Goal: Task Accomplishment & Management: Use online tool/utility

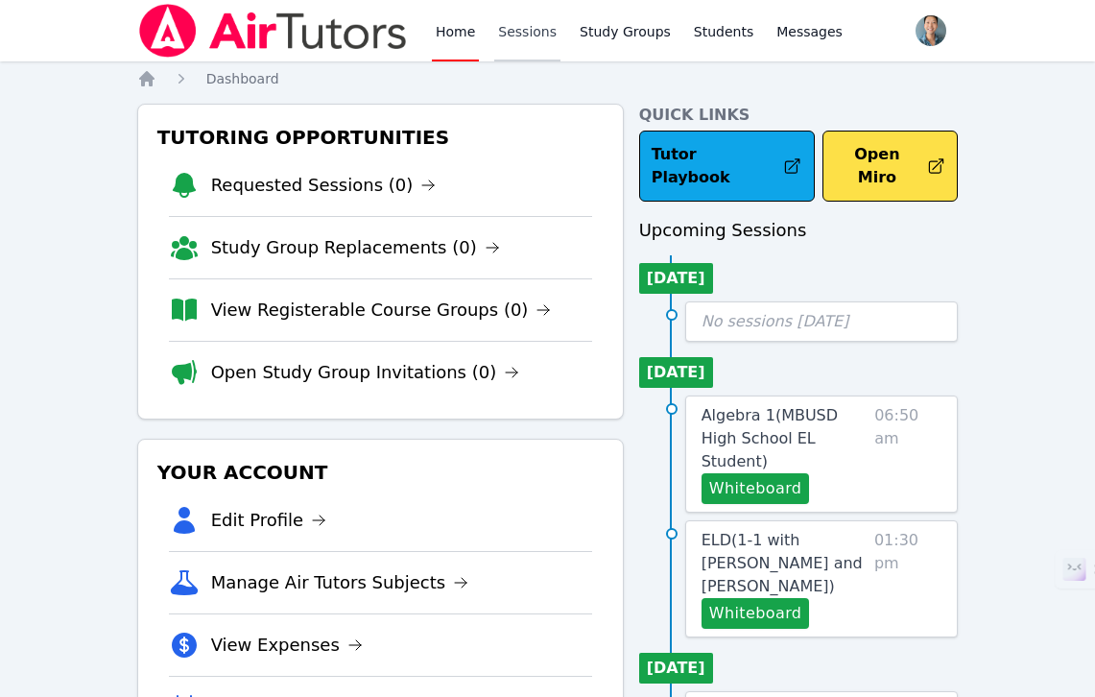
click at [530, 46] on link "Sessions" at bounding box center [527, 30] width 66 height 61
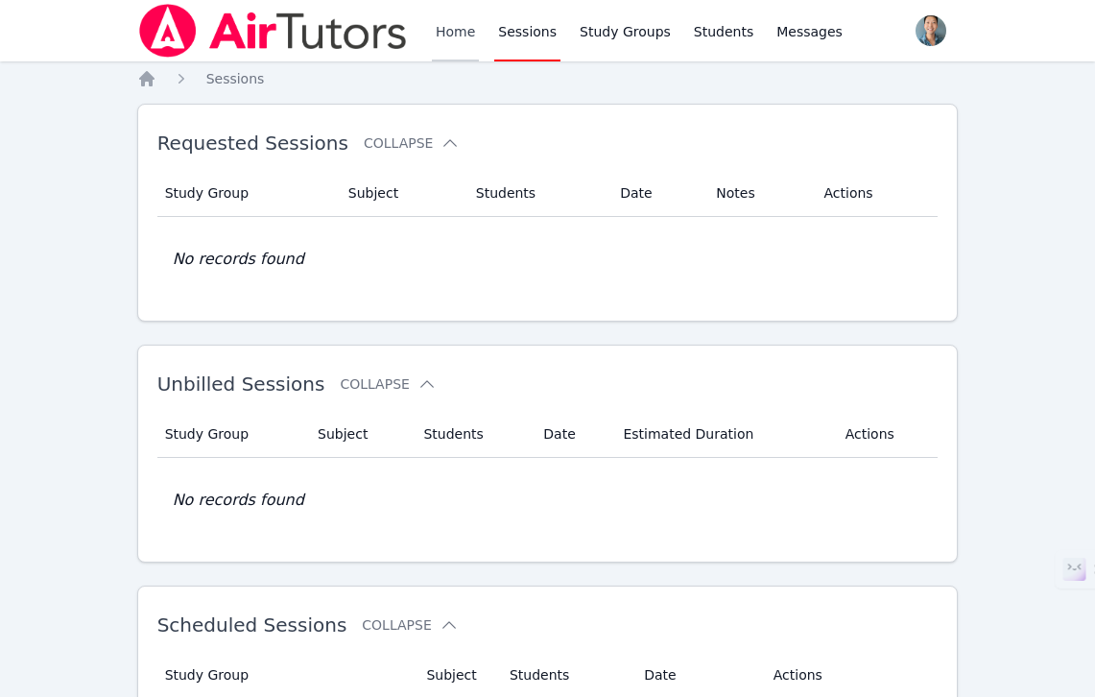
click at [470, 33] on link "Home" at bounding box center [455, 30] width 47 height 61
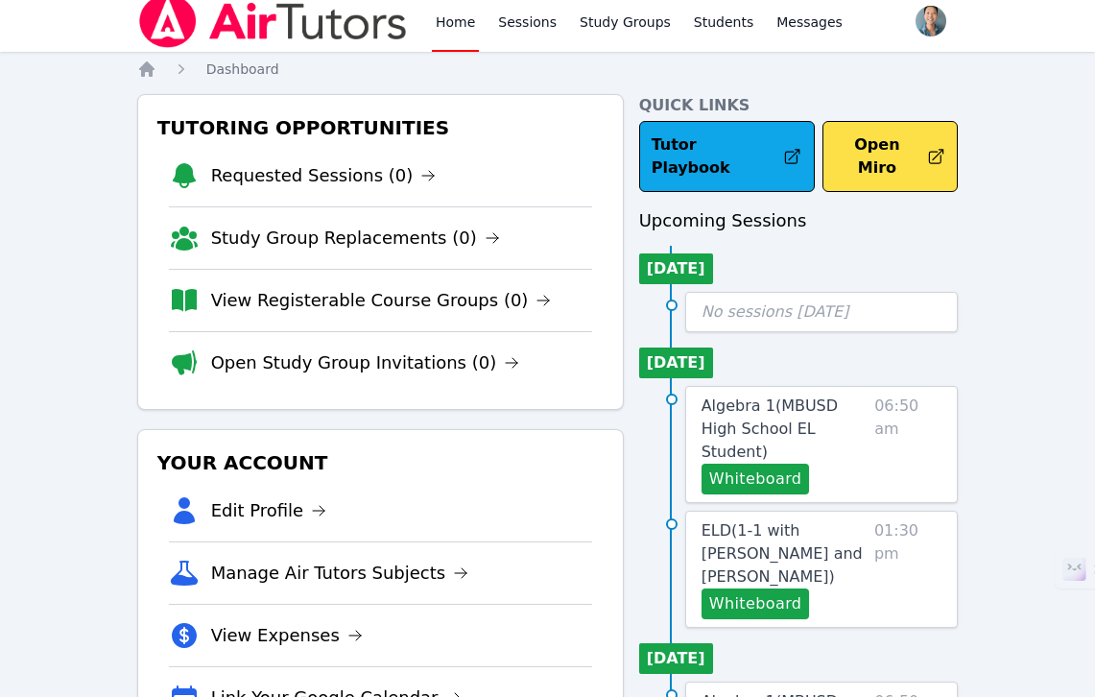
scroll to position [26, 0]
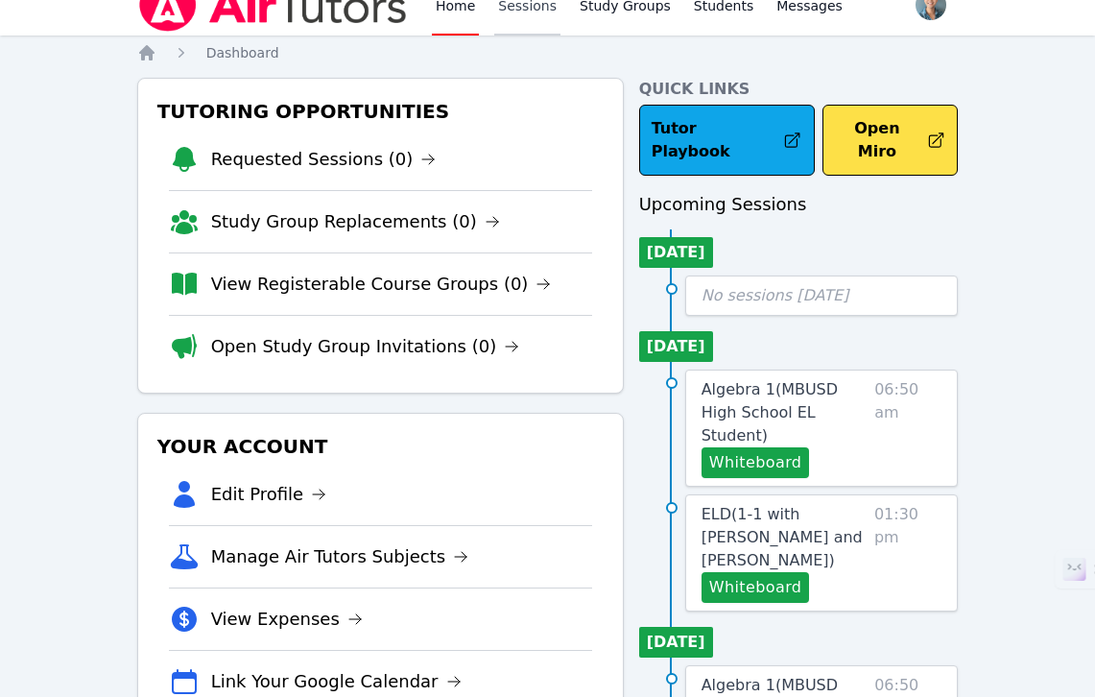
click at [530, 18] on link "Sessions" at bounding box center [527, 4] width 66 height 61
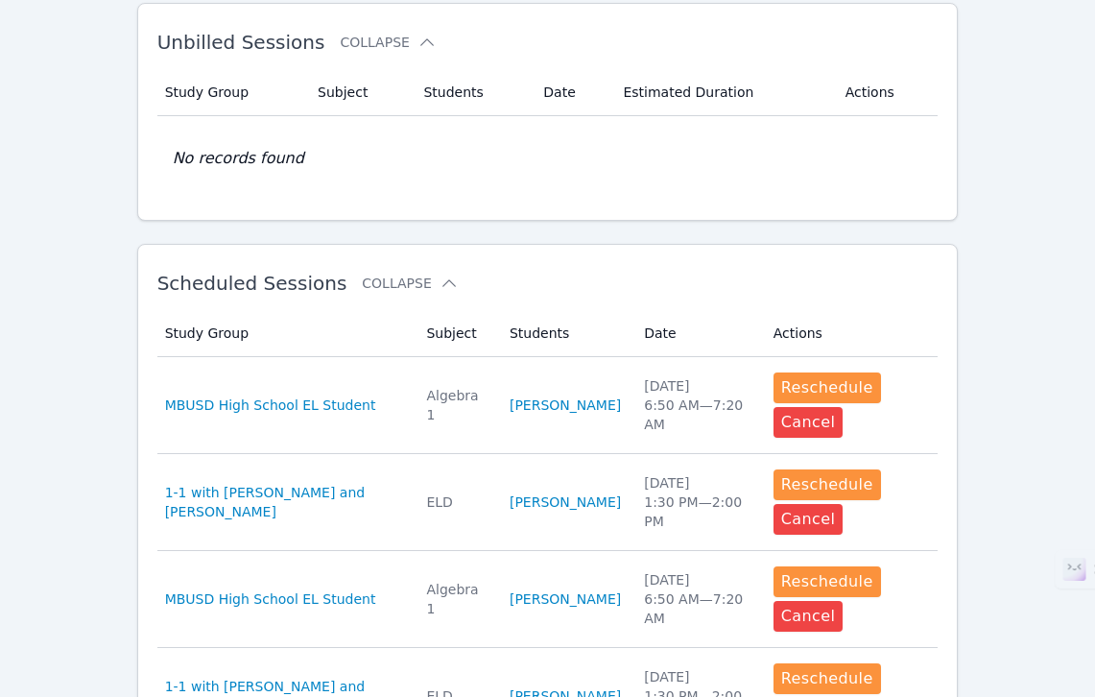
scroll to position [344, 0]
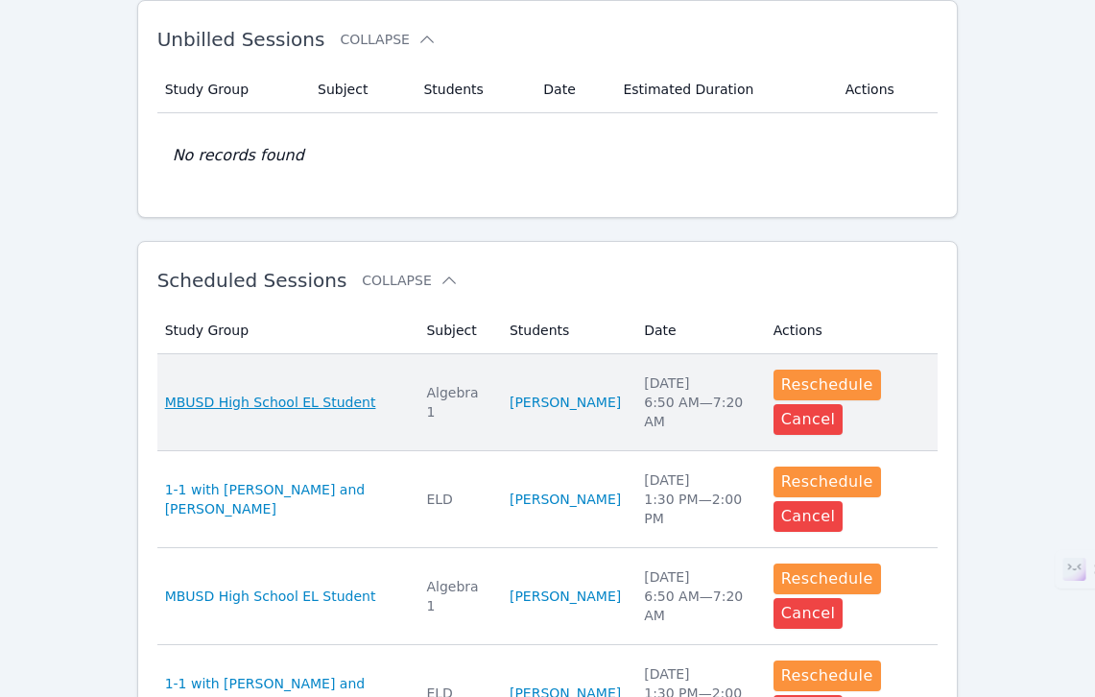
click at [338, 392] on span "MBUSD High School EL Student" at bounding box center [270, 401] width 211 height 19
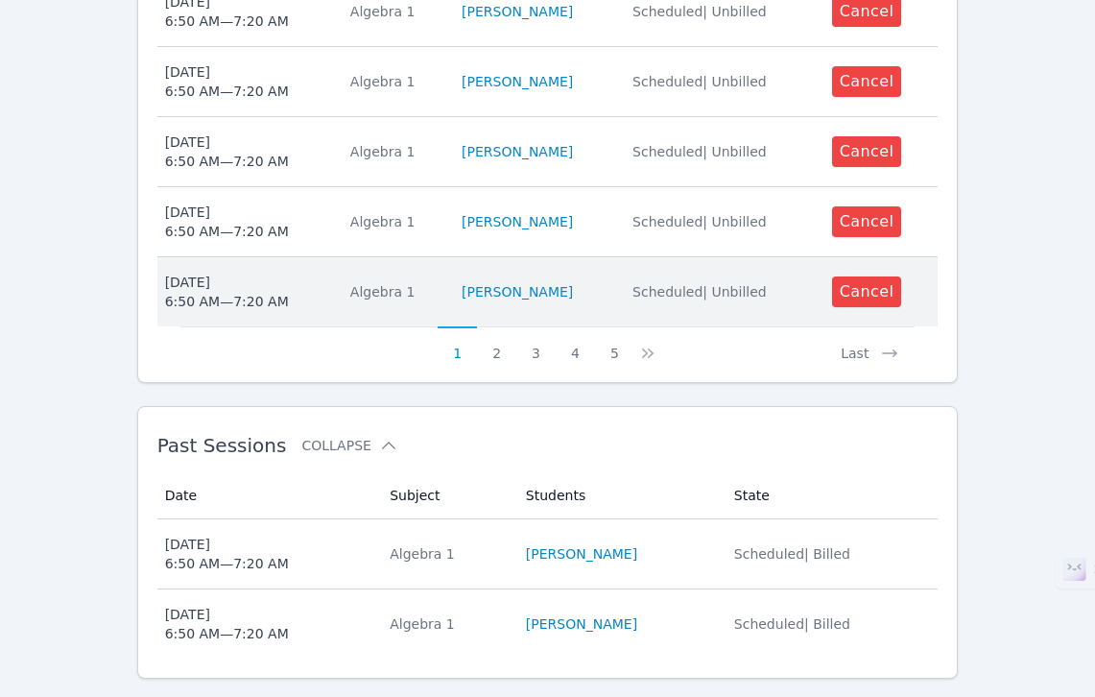
scroll to position [1168, 0]
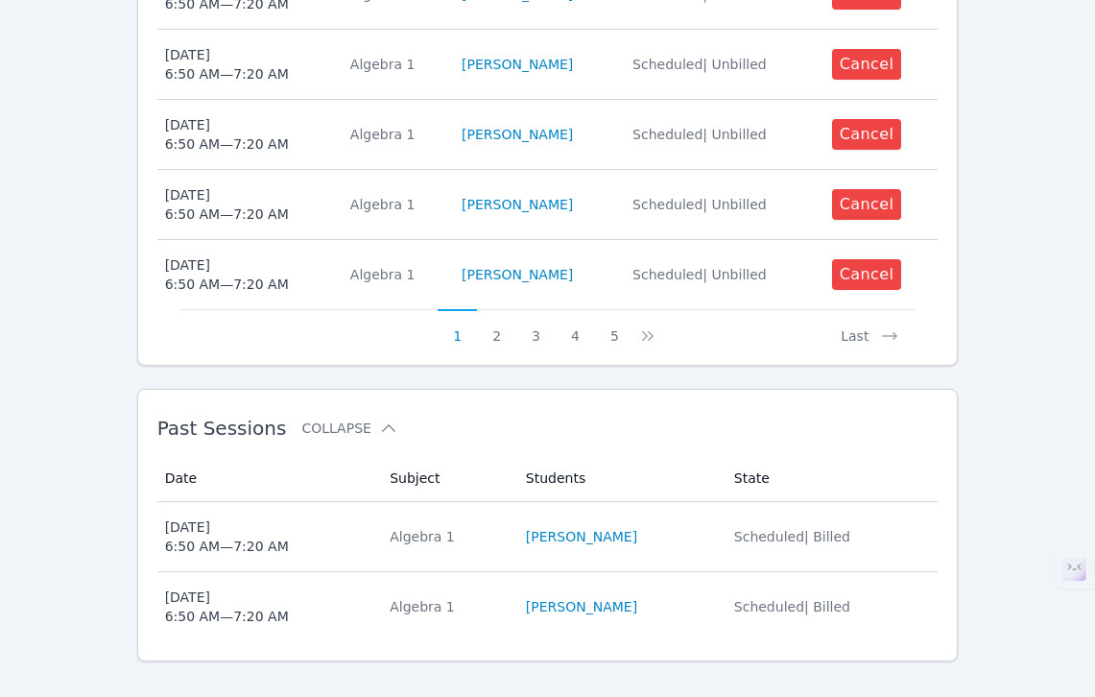
click at [281, 529] on div "[DATE] 6:50 AM — 7:20 AM" at bounding box center [227, 536] width 124 height 38
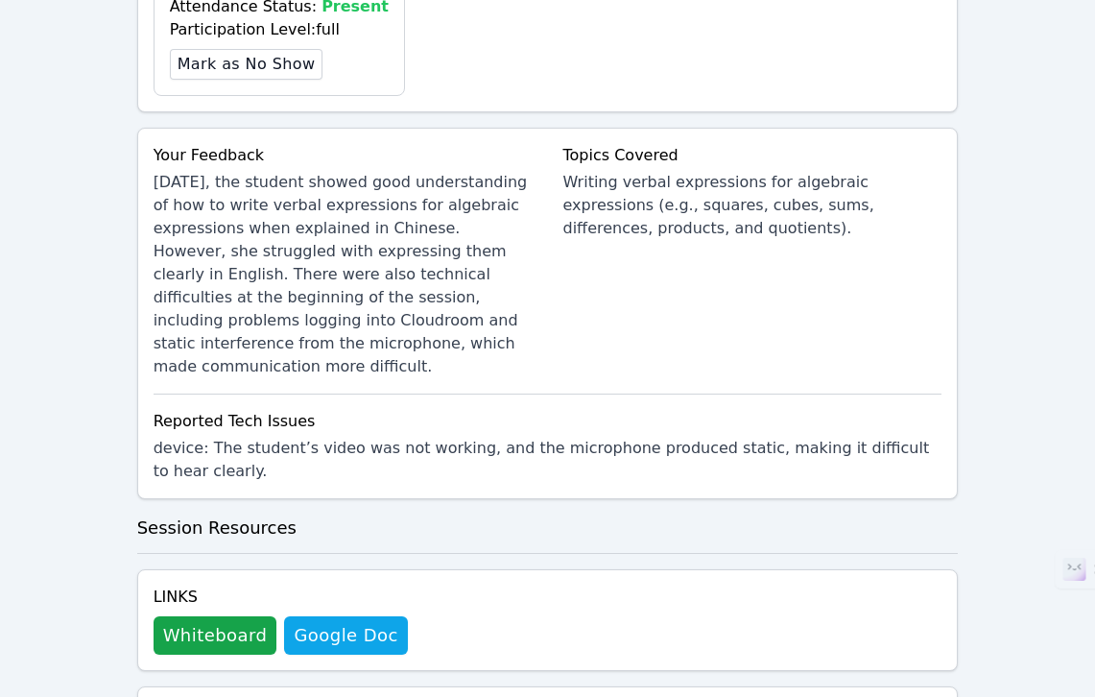
scroll to position [1022, 0]
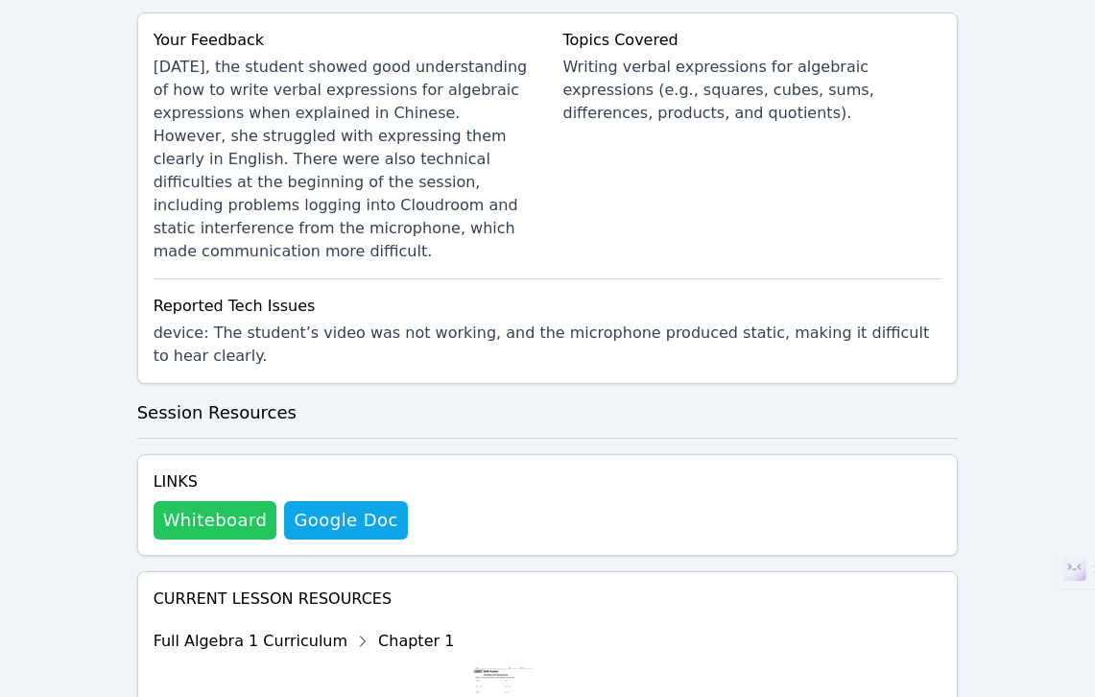
click at [226, 501] on button "Whiteboard" at bounding box center [216, 520] width 124 height 38
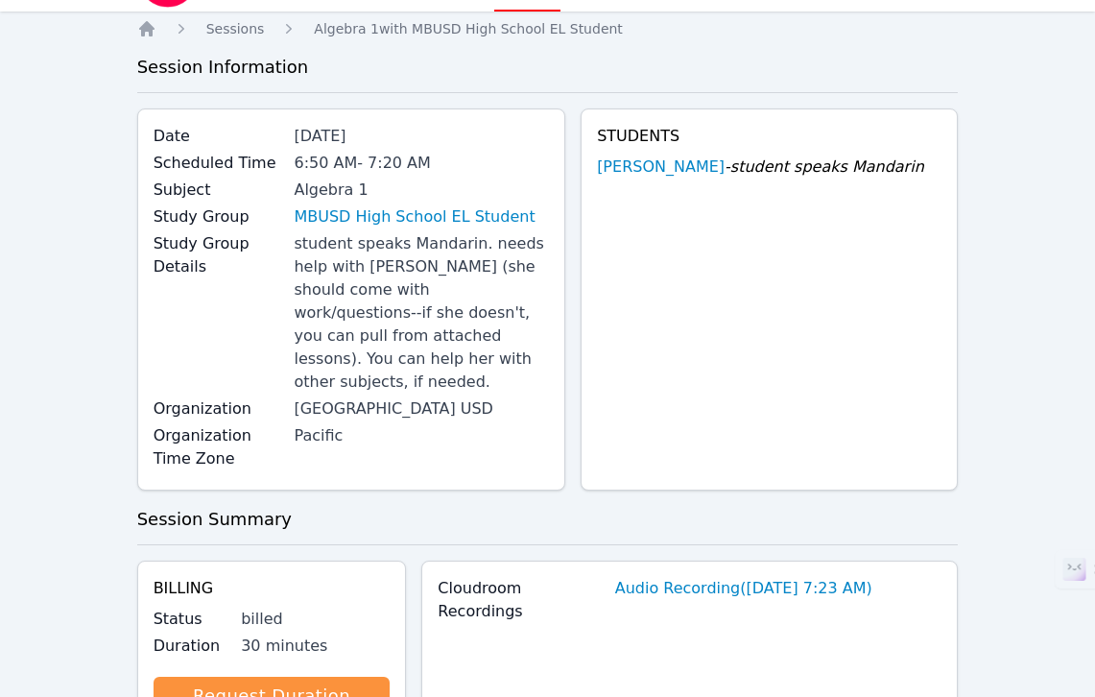
scroll to position [0, 0]
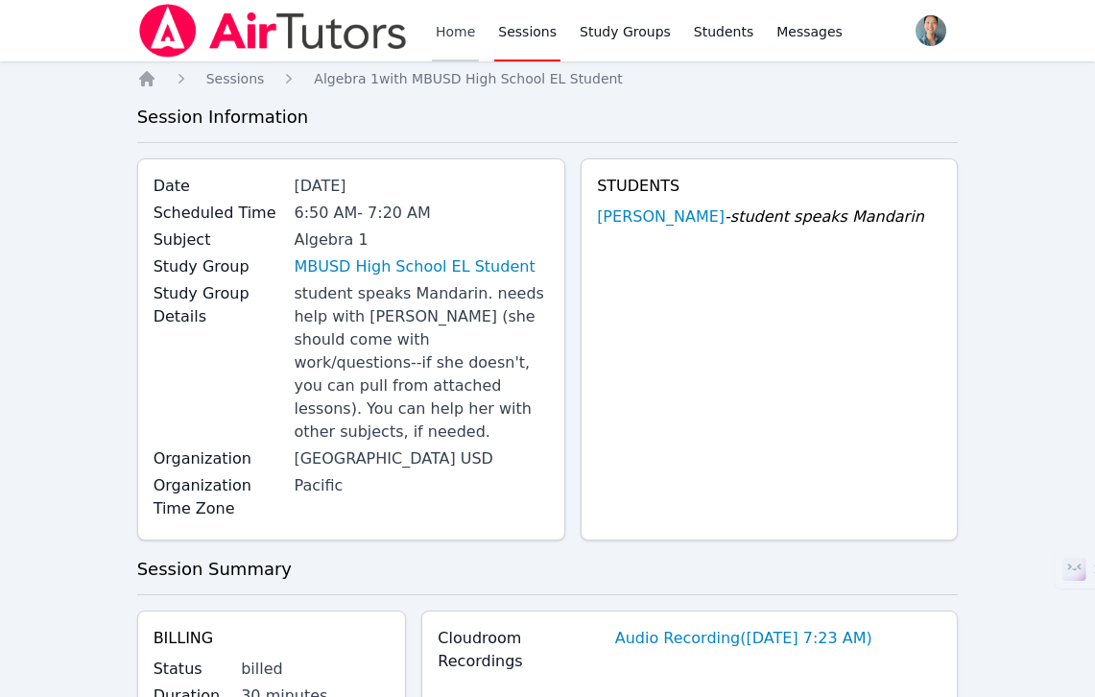
click at [444, 49] on link "Home" at bounding box center [455, 30] width 47 height 61
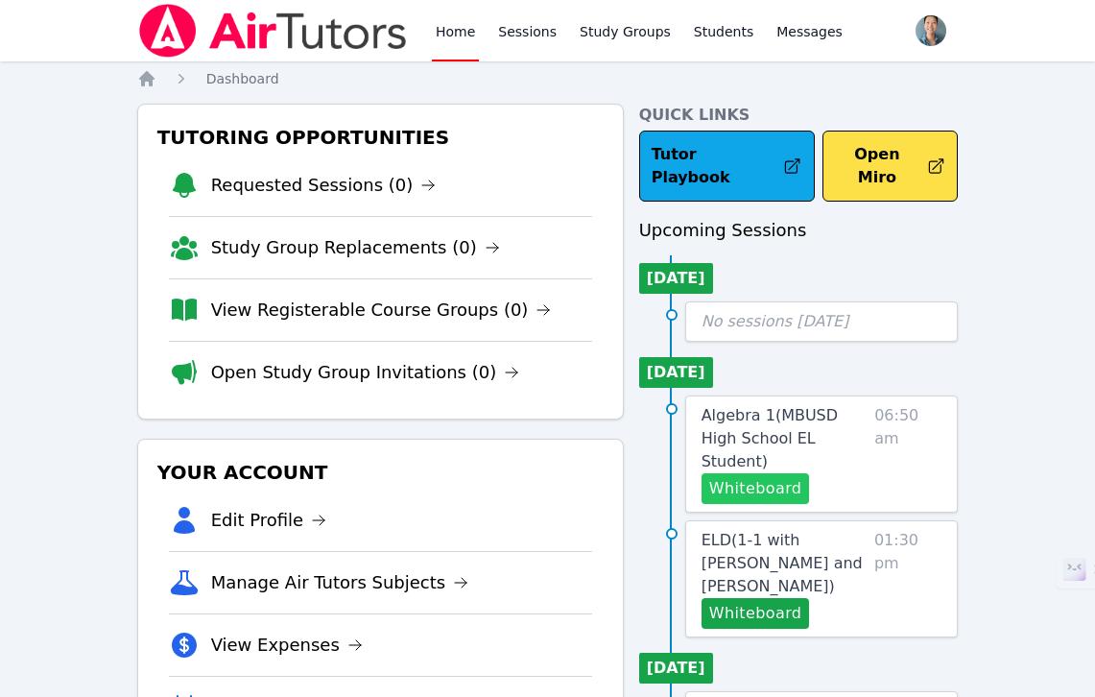
click at [764, 473] on button "Whiteboard" at bounding box center [755, 488] width 108 height 31
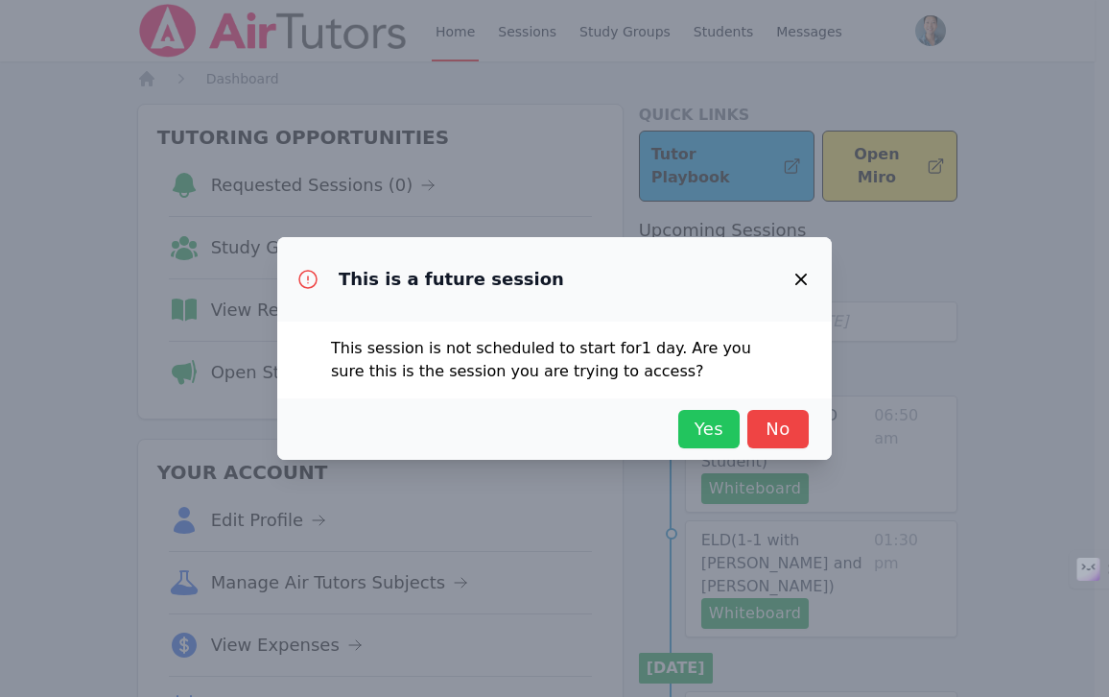
click at [723, 435] on span "Yes" at bounding box center [709, 429] width 42 height 27
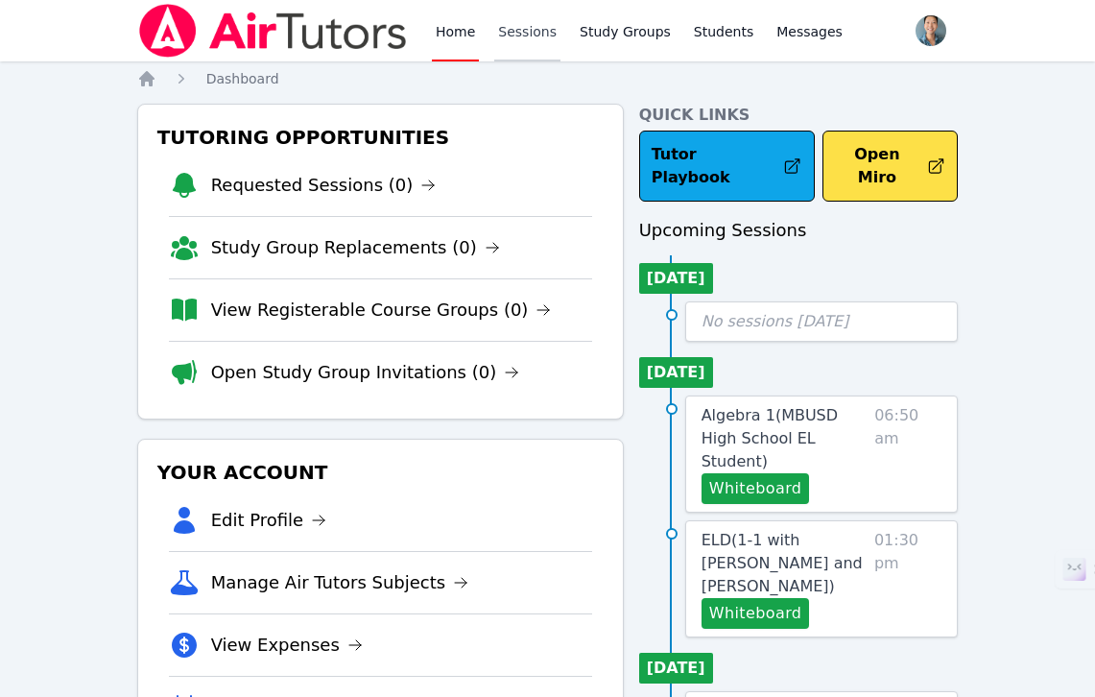
click at [542, 24] on link "Sessions" at bounding box center [527, 30] width 66 height 61
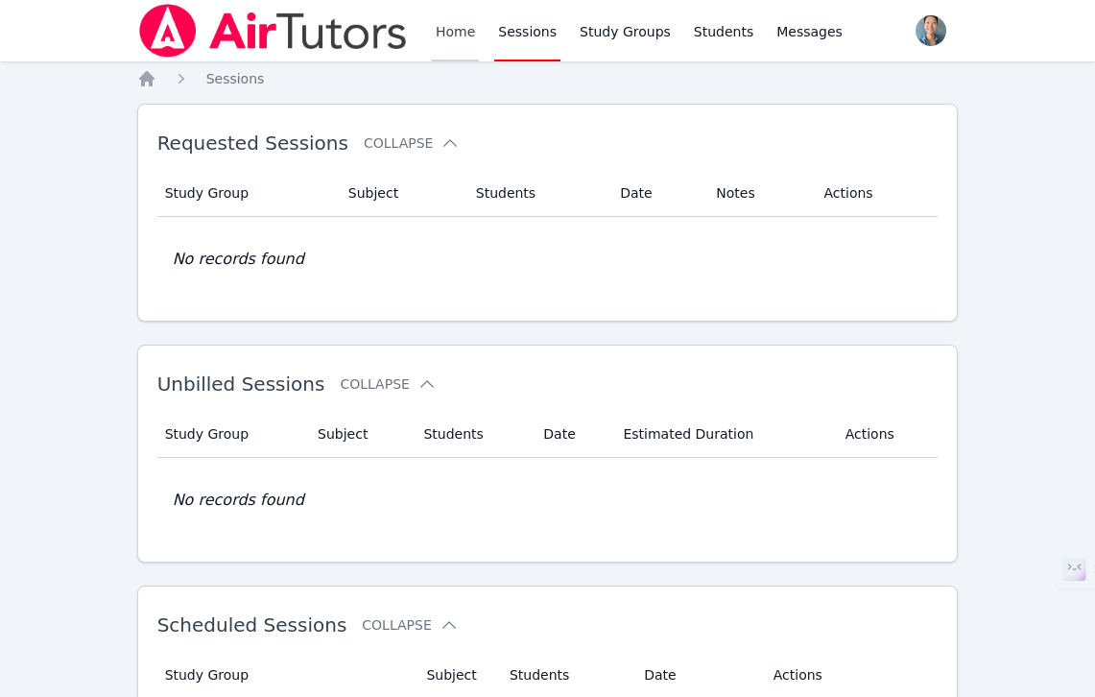
click at [463, 31] on link "Home" at bounding box center [455, 30] width 47 height 61
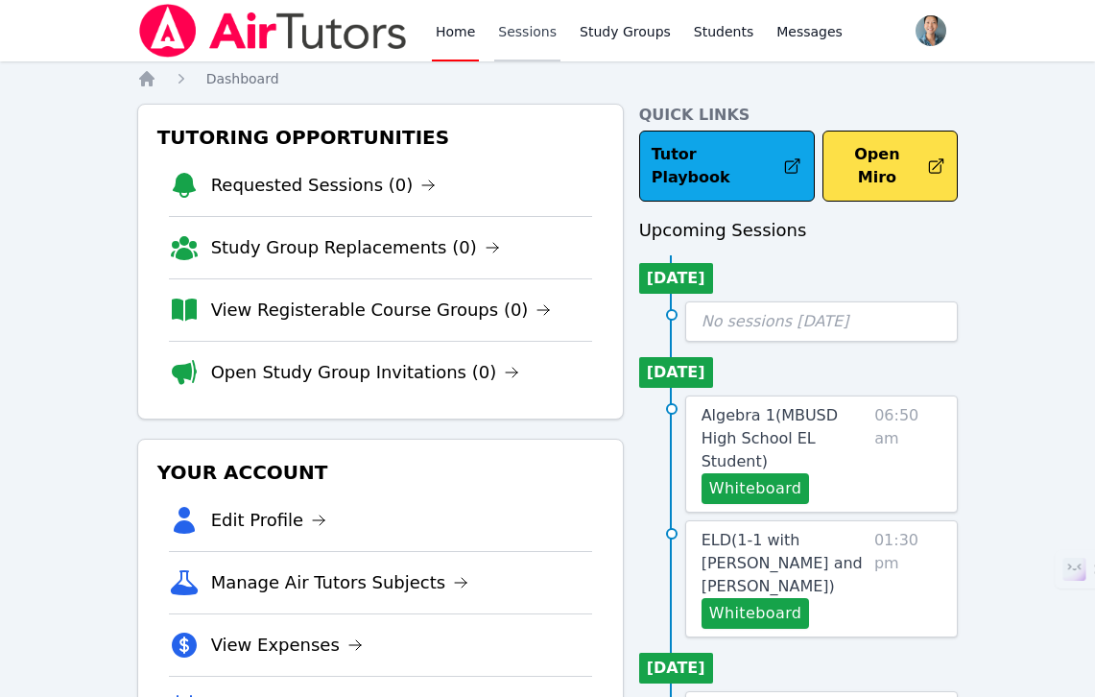
click at [514, 23] on link "Sessions" at bounding box center [527, 30] width 66 height 61
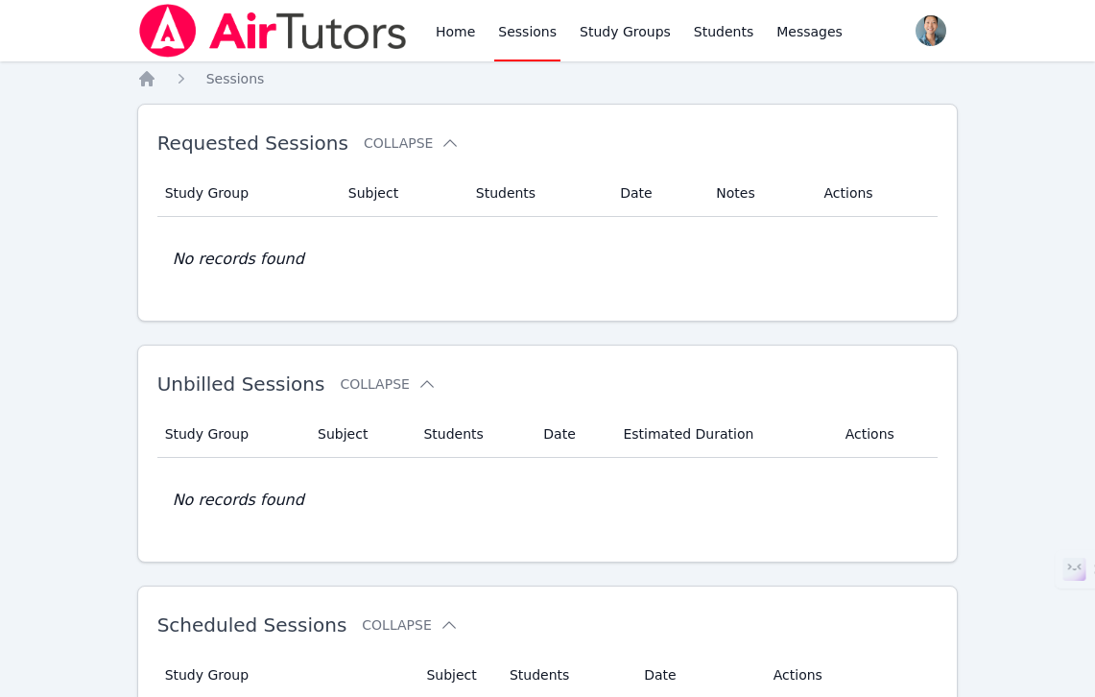
scroll to position [900, 0]
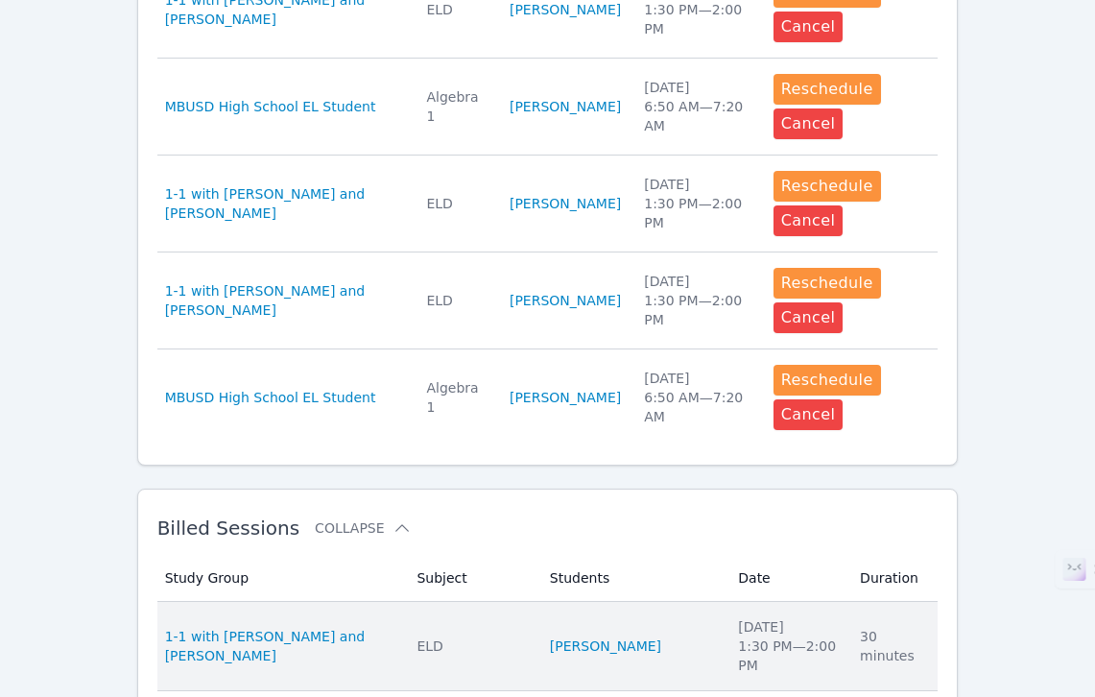
scroll to position [1367, 0]
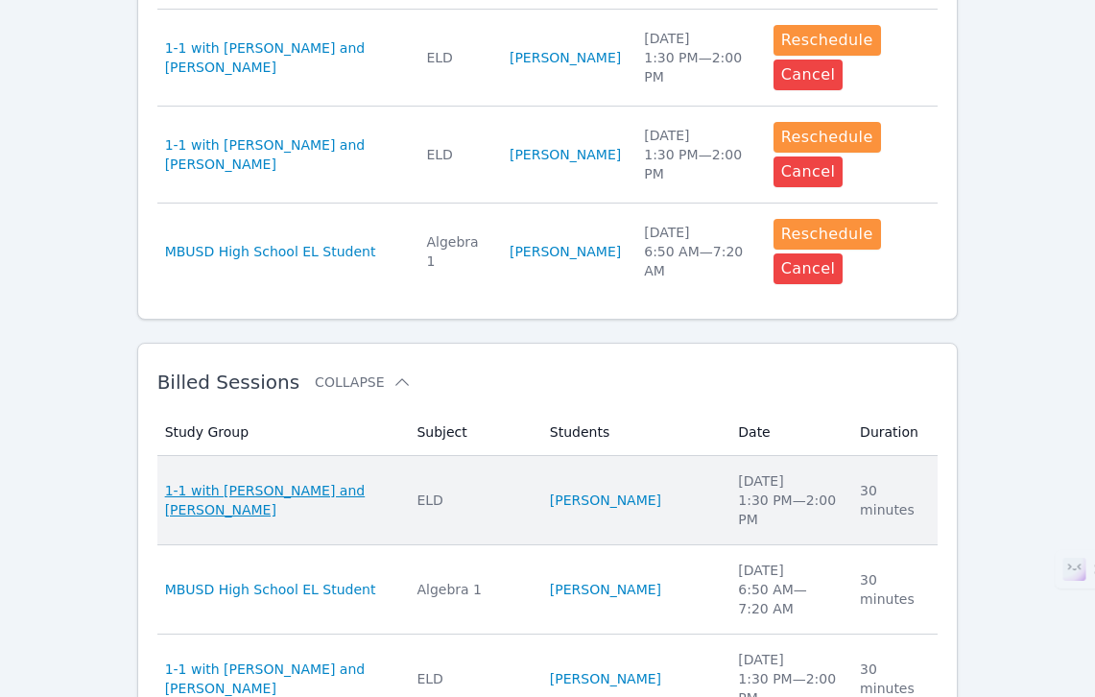
click at [321, 481] on span "1-1 with [PERSON_NAME] and [PERSON_NAME]" at bounding box center [279, 500] width 229 height 38
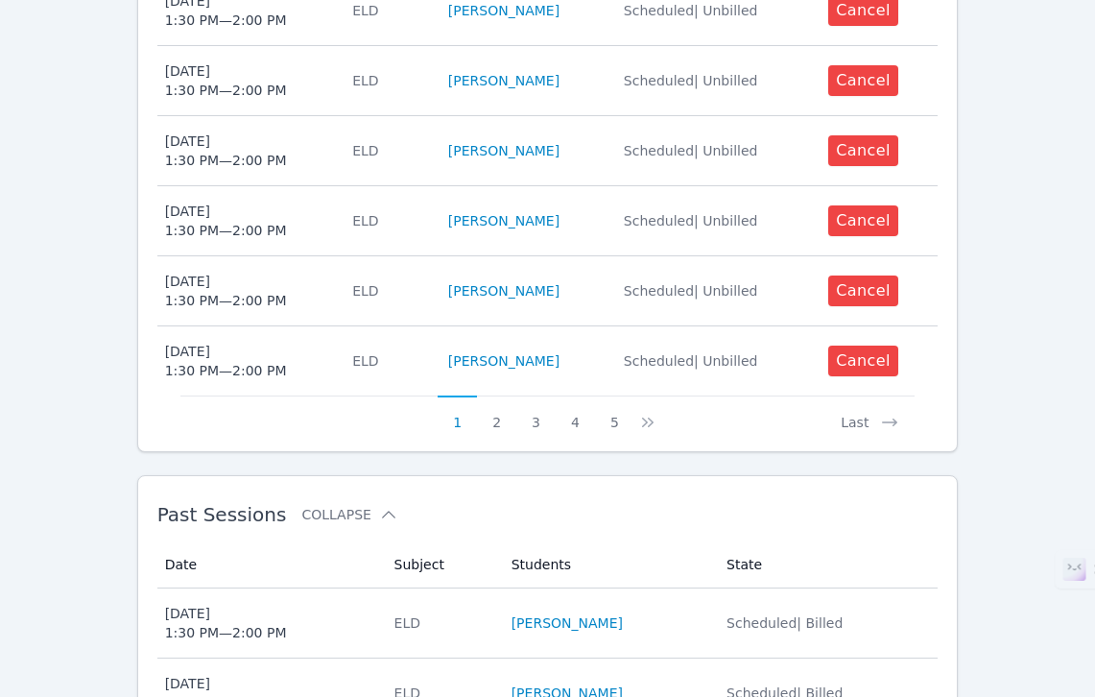
scroll to position [1267, 0]
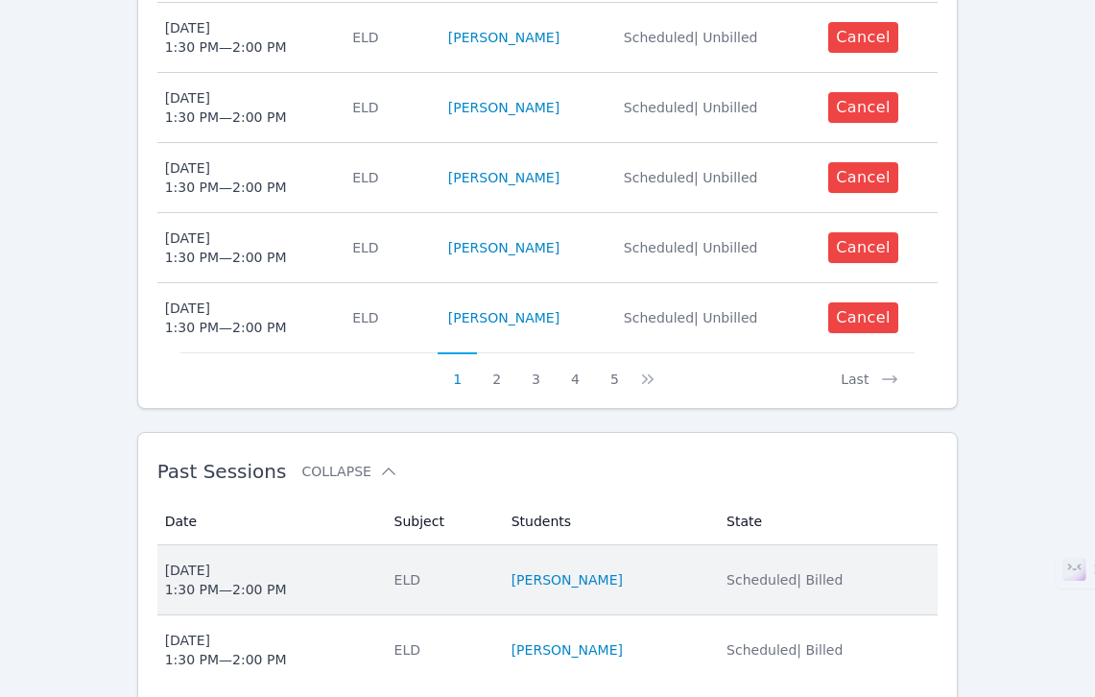
click at [321, 560] on span "[DATE] 1:30 PM — 2:00 PM" at bounding box center [268, 579] width 206 height 38
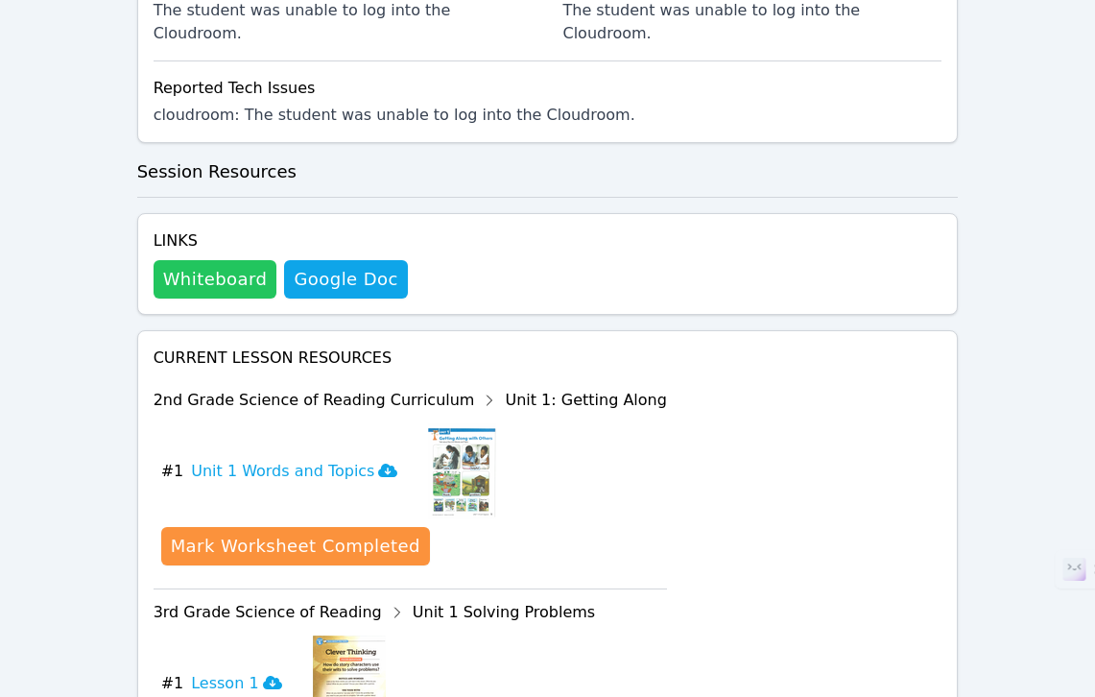
click at [219, 260] on button "Whiteboard" at bounding box center [216, 279] width 124 height 38
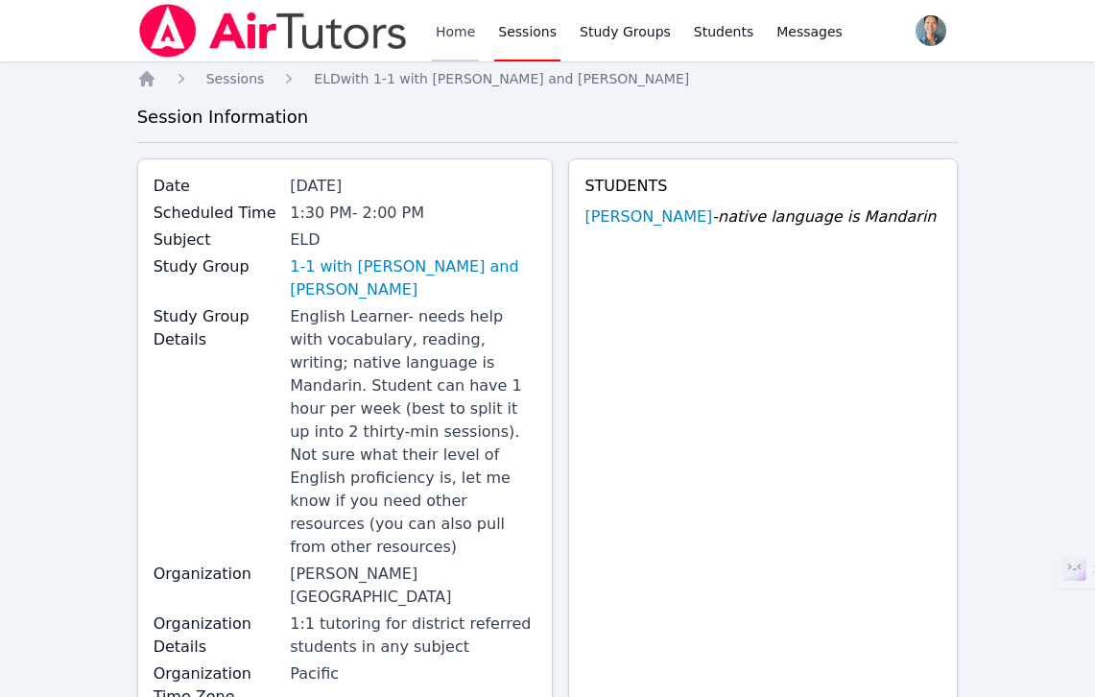
click at [447, 26] on link "Home" at bounding box center [455, 30] width 47 height 61
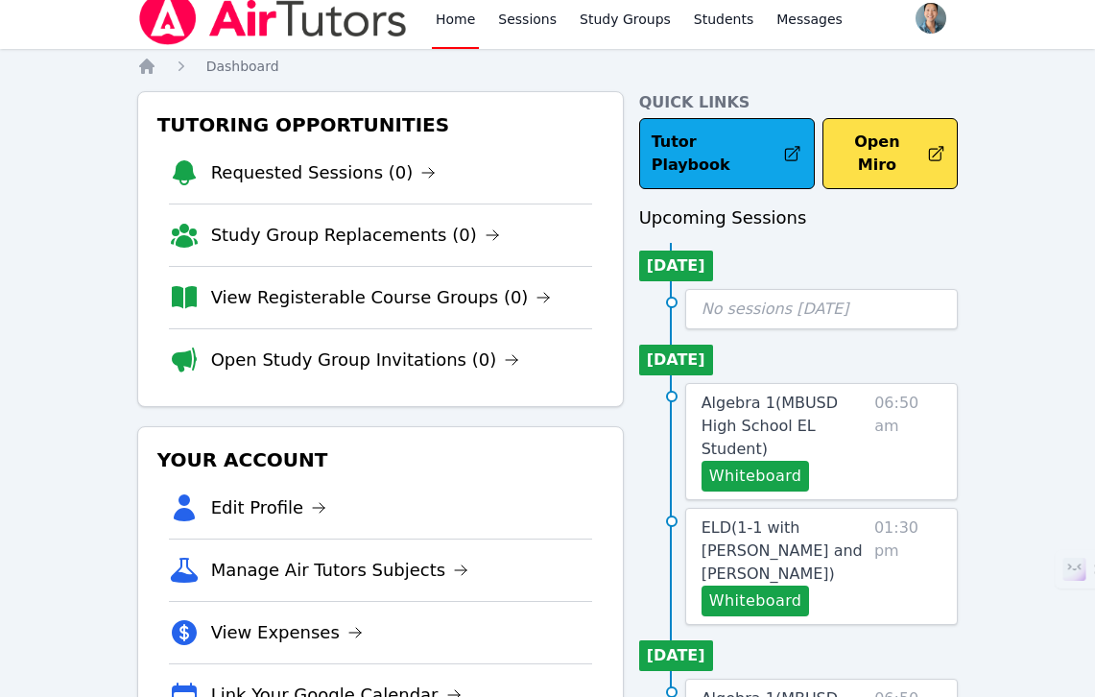
scroll to position [31, 0]
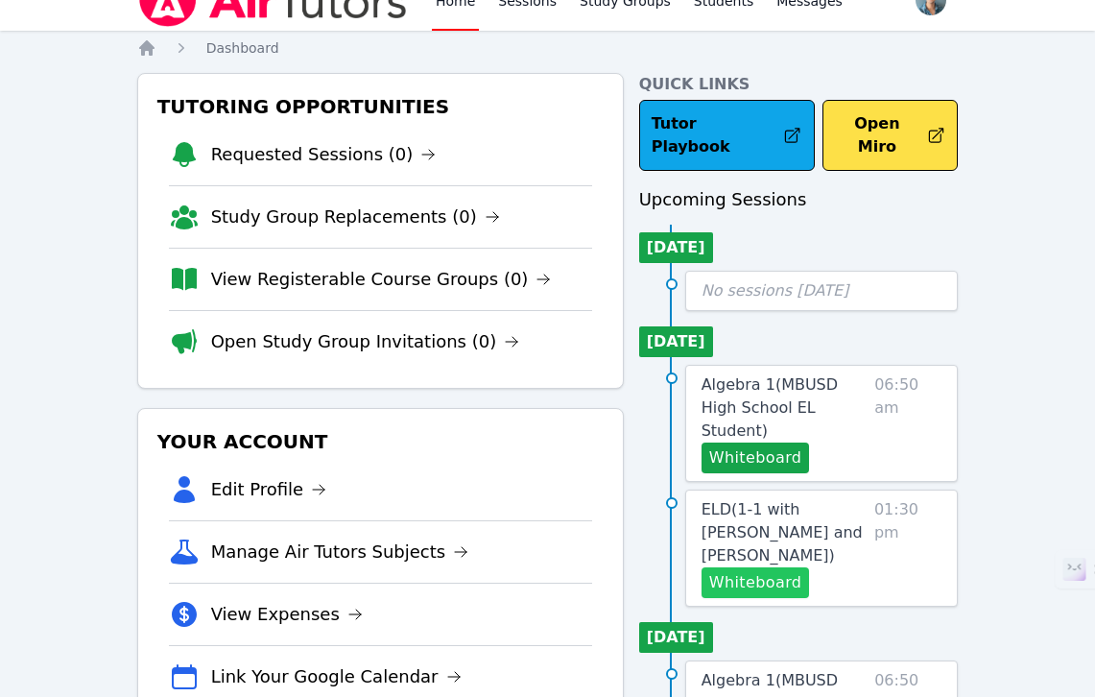
click at [781, 567] on button "Whiteboard" at bounding box center [755, 582] width 108 height 31
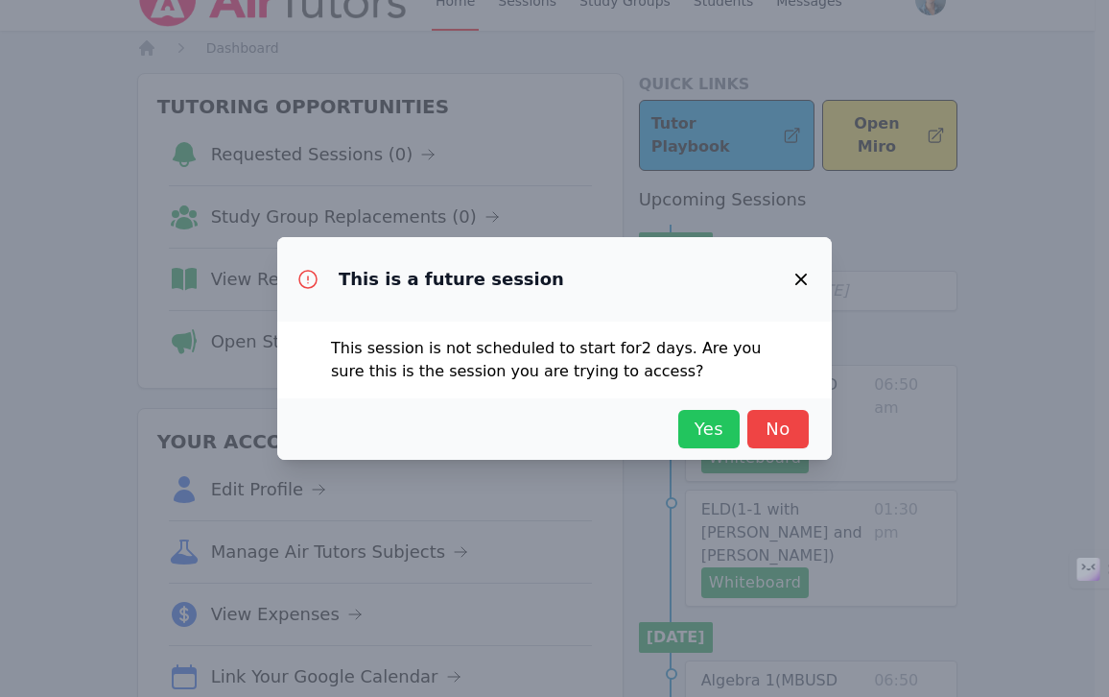
click at [696, 436] on span "Yes" at bounding box center [709, 429] width 42 height 27
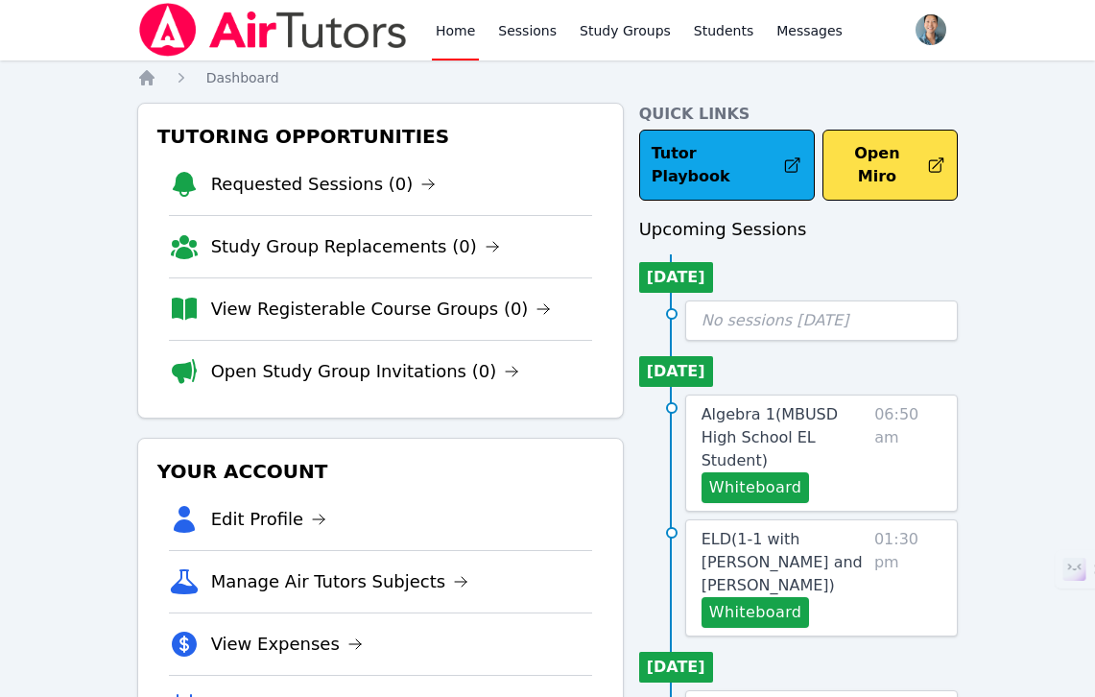
scroll to position [0, 0]
